Goal: Communication & Community: Answer question/provide support

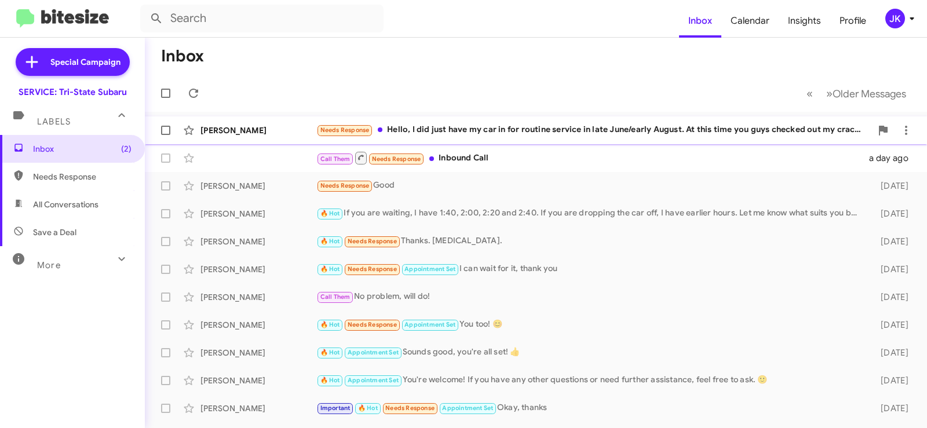
click at [478, 129] on div "Needs Response Hello, I did just have my car in for routine service in late Jun…" at bounding box center [593, 129] width 555 height 13
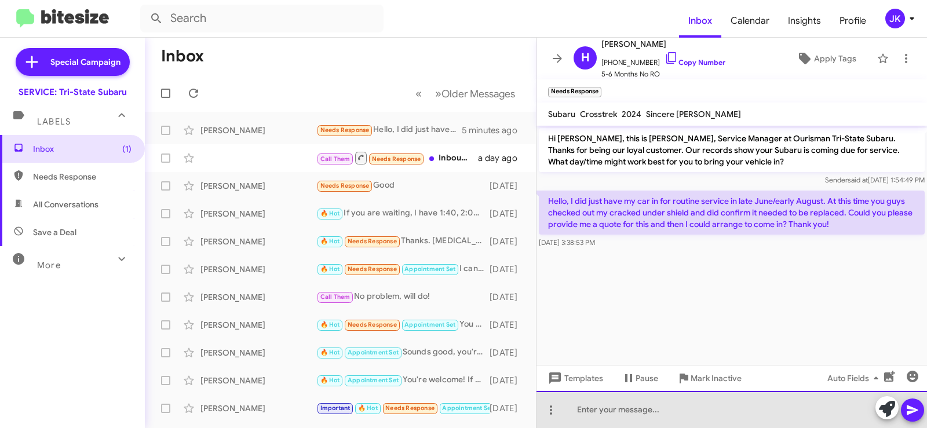
click at [580, 408] on div at bounding box center [731, 409] width 390 height 37
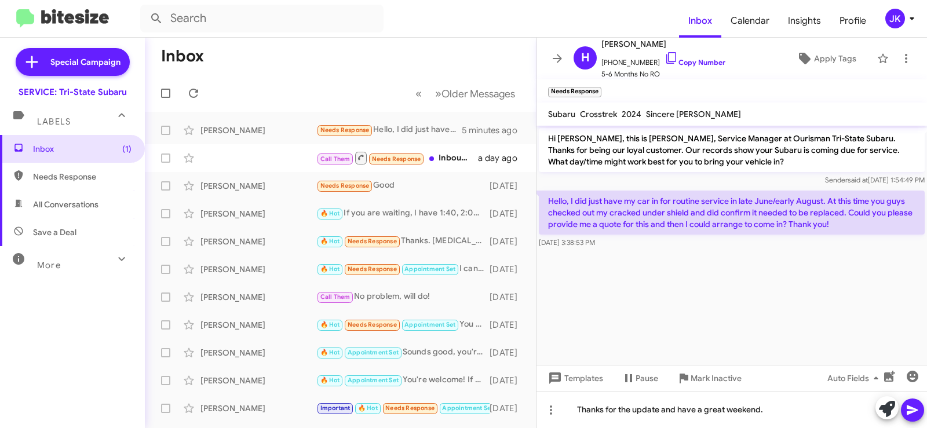
click at [917, 408] on icon at bounding box center [912, 410] width 14 height 14
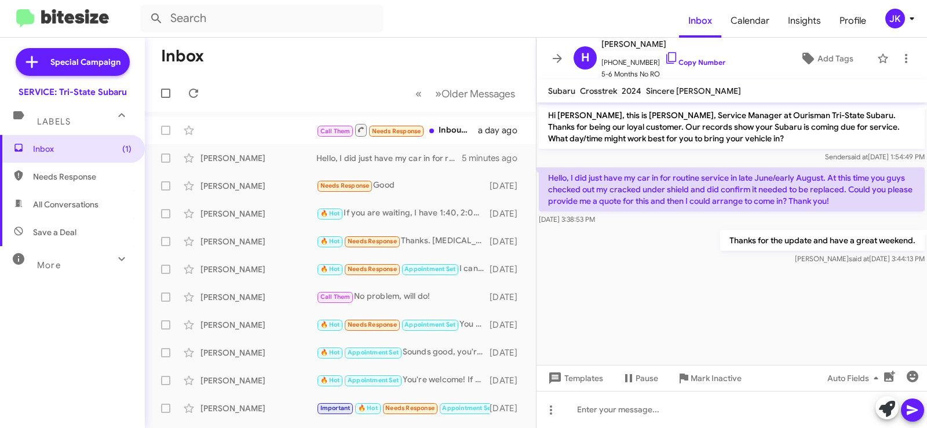
click at [48, 124] on span "Labels" at bounding box center [54, 121] width 34 height 10
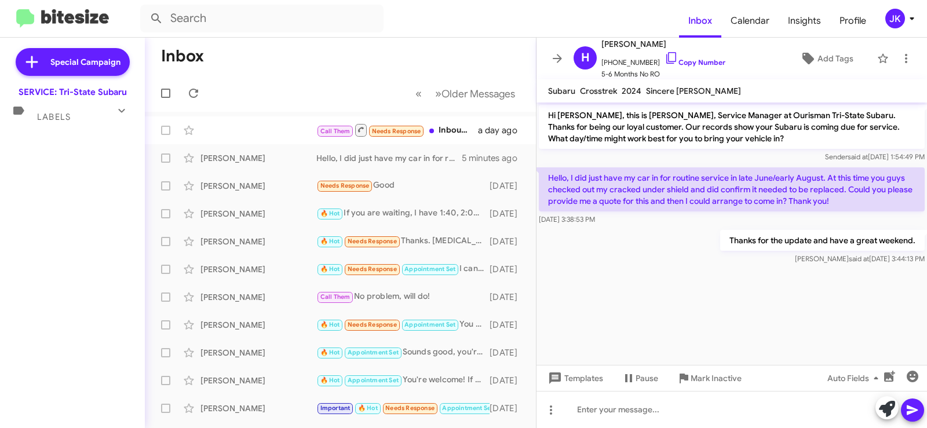
click at [69, 124] on mat-expansion-panel-header "Labels" at bounding box center [72, 112] width 145 height 28
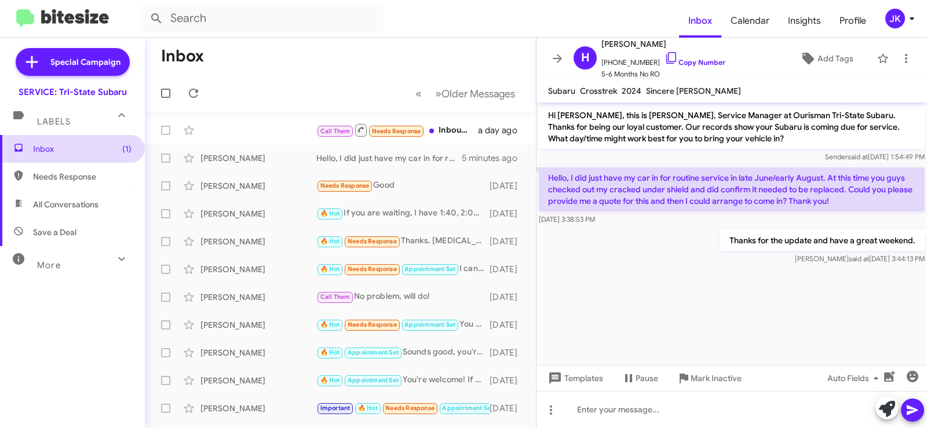
click at [52, 147] on span "Inbox (1)" at bounding box center [82, 149] width 98 height 12
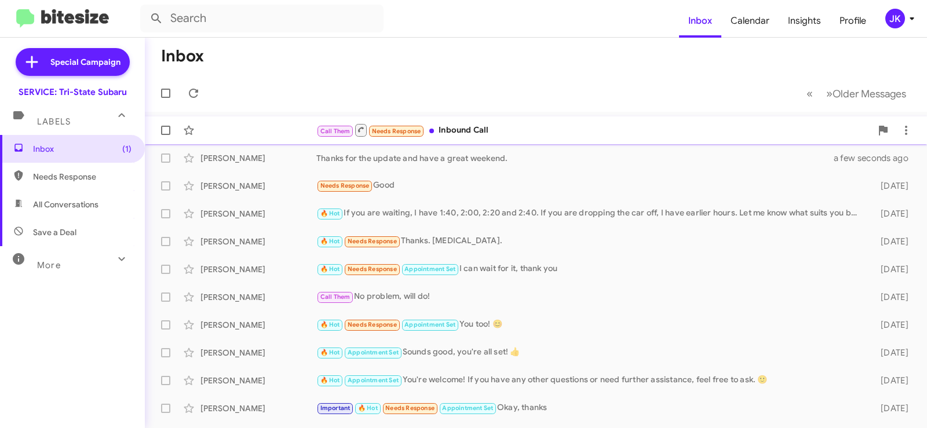
click at [453, 131] on div "Call Them Needs Response Inbound Call" at bounding box center [593, 130] width 555 height 14
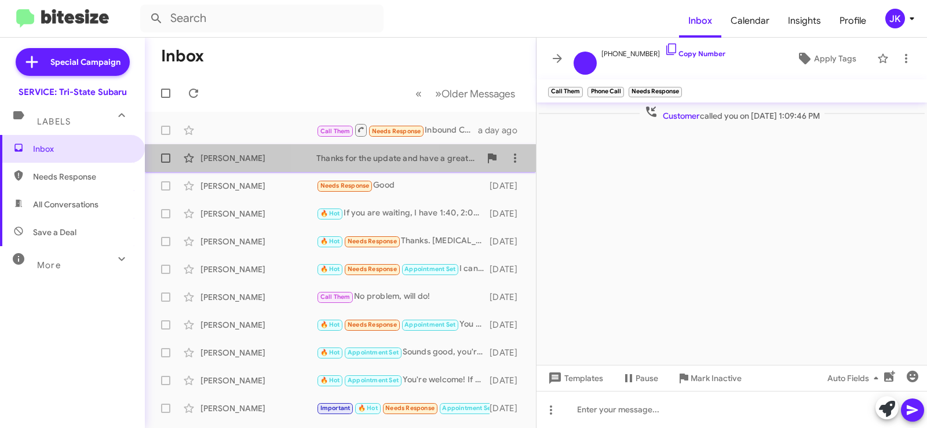
click at [363, 152] on div "Thanks for the update and have a great weekend." at bounding box center [398, 158] width 164 height 12
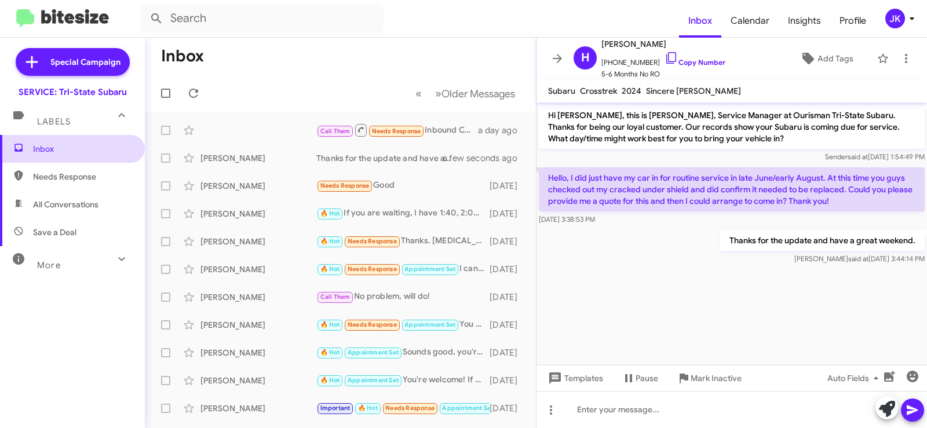
click at [45, 154] on span "Inbox" at bounding box center [82, 149] width 98 height 12
